Goal: Entertainment & Leisure: Consume media (video, audio)

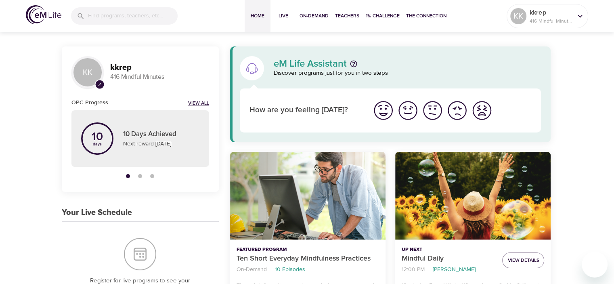
click at [191, 100] on div "OPC Progress View All" at bounding box center [140, 102] width 138 height 9
click at [192, 105] on link "View All" at bounding box center [198, 103] width 21 height 7
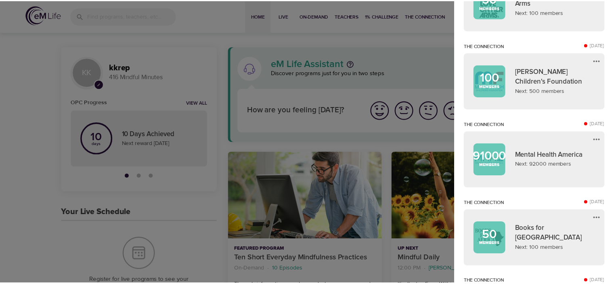
scroll to position [183, 0]
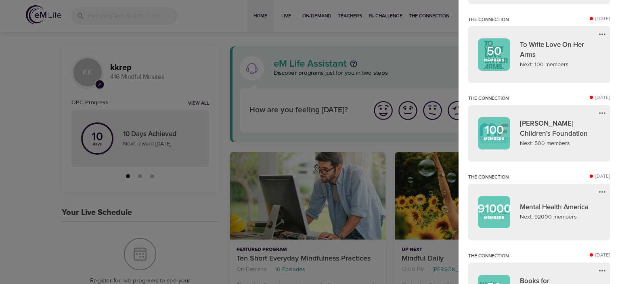
click at [144, 42] on div at bounding box center [310, 142] width 620 height 284
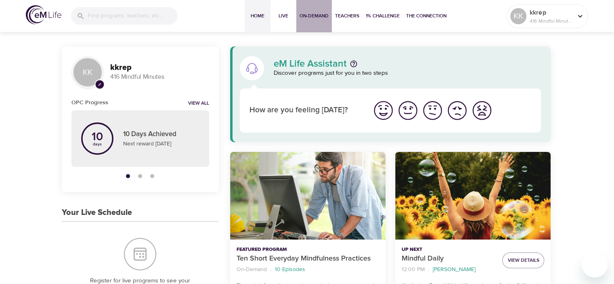
click at [313, 18] on span "On-Demand" at bounding box center [313, 16] width 29 height 8
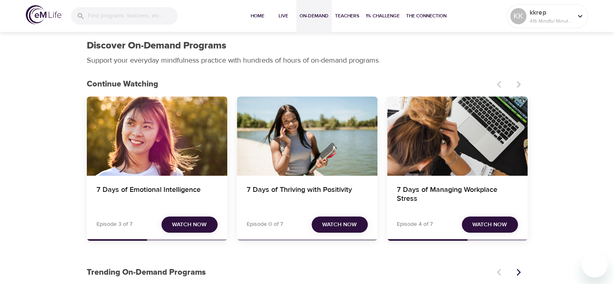
click at [492, 222] on span "Watch Now" at bounding box center [489, 225] width 35 height 10
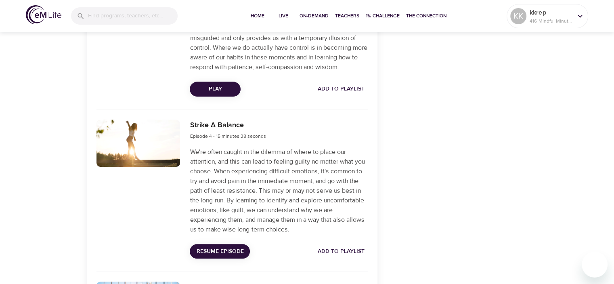
scroll to position [691, 0]
